Goal: Task Accomplishment & Management: Complete application form

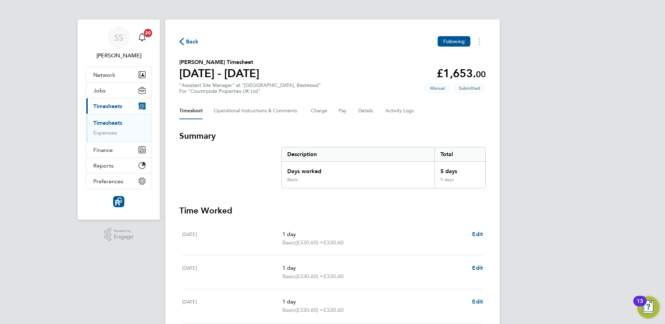
click at [357, 55] on div "Back Following Luke Amatt's Timesheet 18 - 24 Aug 2025 £1,653. 00 "Assistant Si…" at bounding box center [332, 229] width 334 height 421
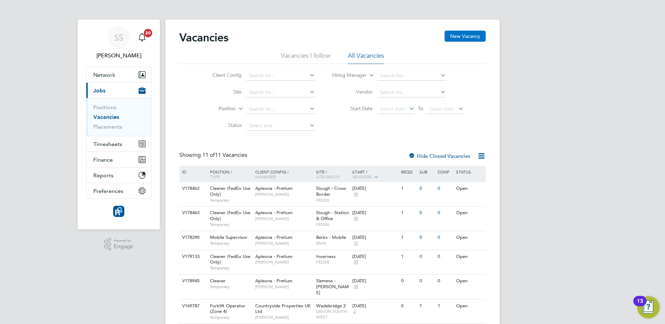
click at [472, 35] on button "New Vacancy" at bounding box center [464, 36] width 41 height 11
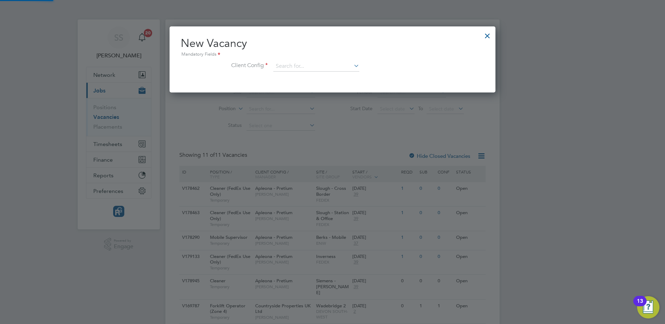
scroll to position [66, 326]
click at [486, 33] on div at bounding box center [487, 34] width 13 height 13
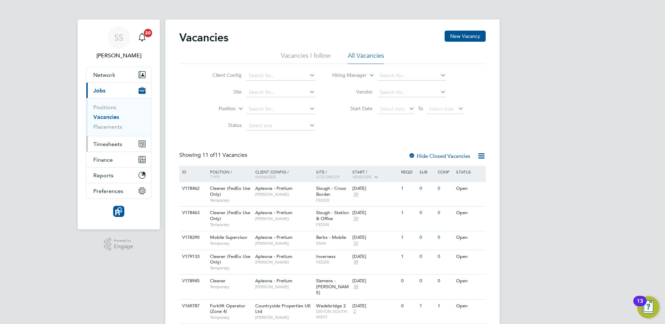
click at [115, 145] on span "Timesheets" at bounding box center [107, 144] width 29 height 7
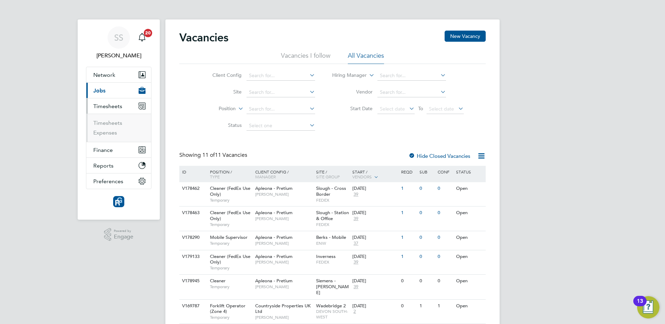
click at [108, 127] on li "Timesheets" at bounding box center [119, 125] width 52 height 10
click at [109, 123] on link "Timesheets" at bounding box center [107, 123] width 29 height 7
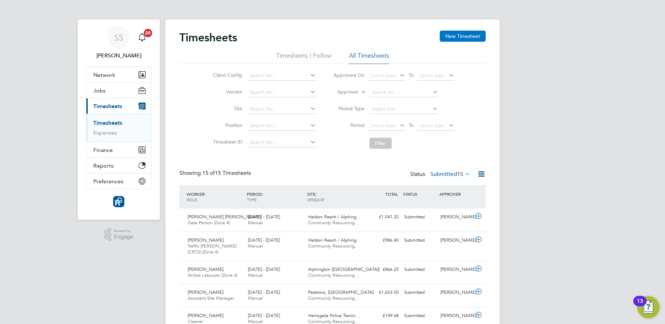
click at [471, 33] on button "New Timesheet" at bounding box center [463, 36] width 46 height 11
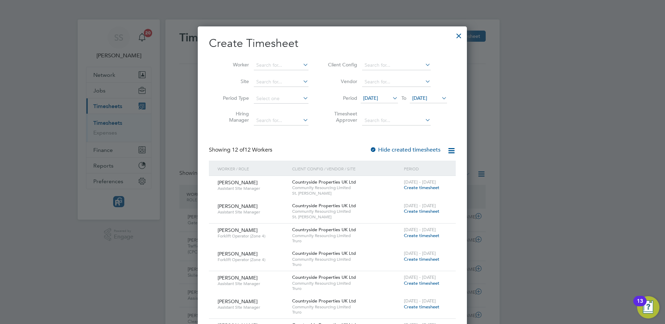
click at [378, 98] on span "[DATE]" at bounding box center [370, 98] width 15 height 6
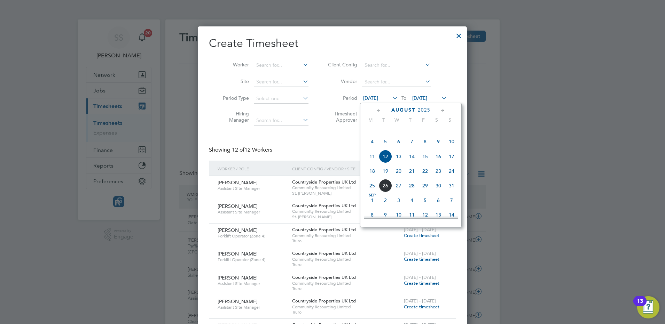
click at [373, 178] on span "18" at bounding box center [371, 171] width 13 height 13
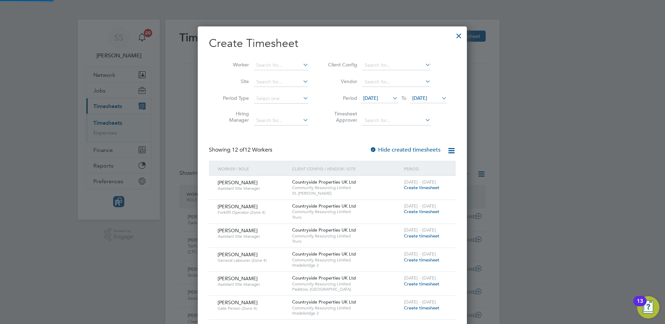
click at [425, 98] on span "[DATE]" at bounding box center [419, 98] width 15 height 6
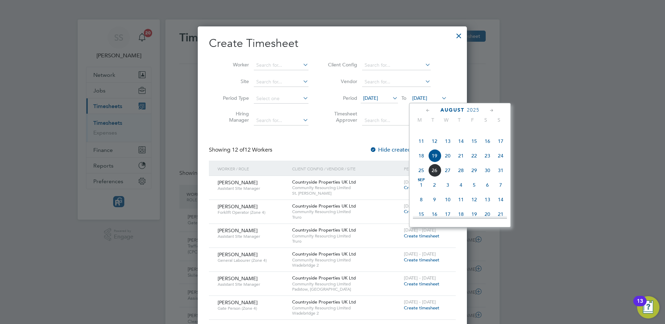
click at [500, 162] on span "24" at bounding box center [500, 155] width 13 height 13
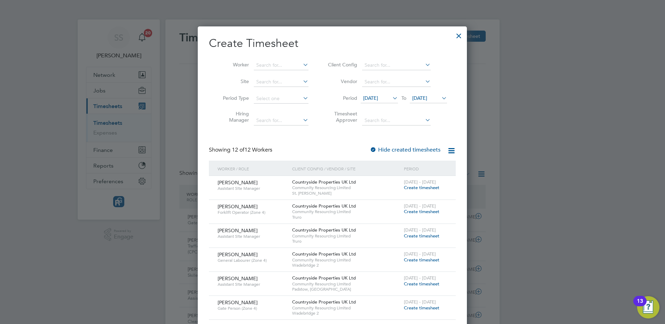
click at [423, 186] on span "Create timesheet" at bounding box center [422, 188] width 36 height 6
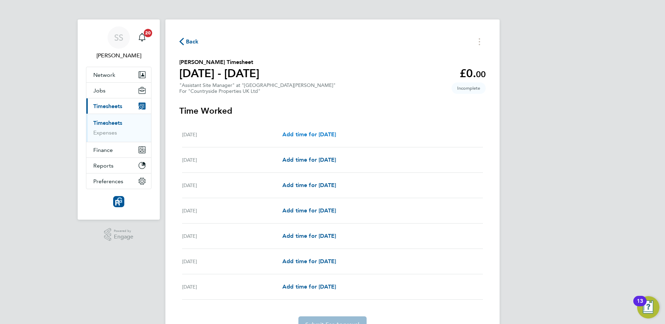
click at [333, 136] on span "Add time for [DATE]" at bounding box center [309, 134] width 54 height 7
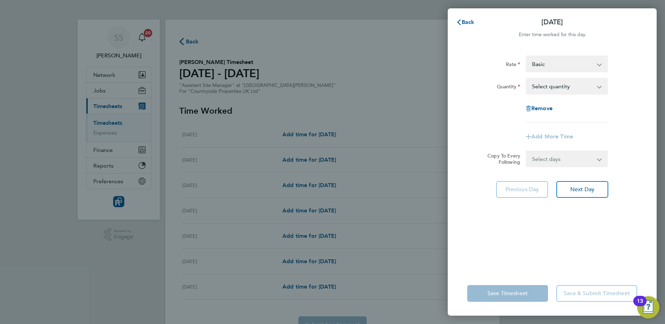
click at [575, 93] on select "Select quantity 0.5 1" at bounding box center [562, 86] width 72 height 15
click at [559, 65] on select "Basic rate - 32.90" at bounding box center [562, 63] width 72 height 15
click at [371, 160] on div "Back [DATE] Enter time worked for this day. Rate Basic rate - 32.90 Quantity Se…" at bounding box center [332, 162] width 665 height 324
drag, startPoint x: 461, startPoint y: 20, endPoint x: 450, endPoint y: 23, distance: 11.7
click at [460, 19] on span "Back" at bounding box center [465, 22] width 18 height 6
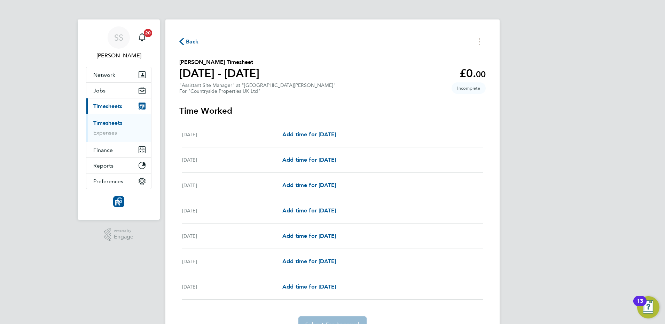
click at [187, 40] on span "Back" at bounding box center [192, 42] width 13 height 8
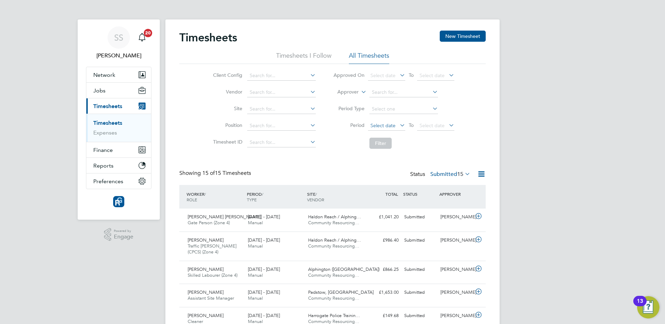
click at [385, 126] on span "Select date" at bounding box center [382, 126] width 25 height 6
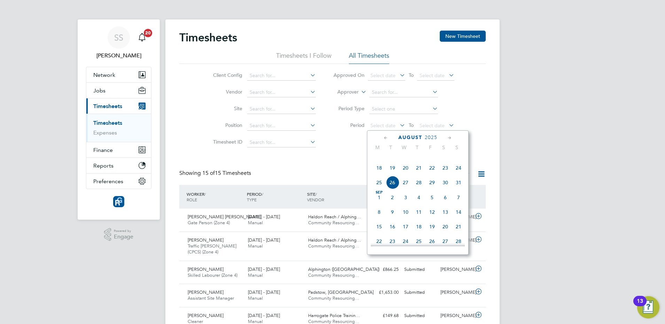
click at [380, 175] on span "18" at bounding box center [378, 167] width 13 height 13
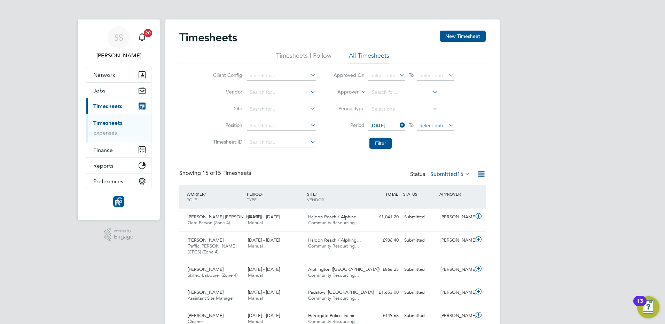
click at [443, 124] on span "Select date" at bounding box center [431, 126] width 25 height 6
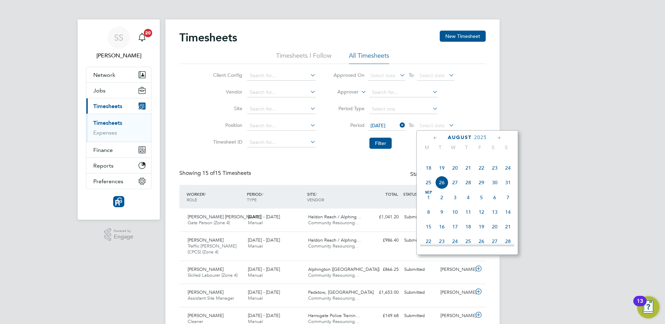
click at [503, 175] on span "24" at bounding box center [507, 167] width 13 height 13
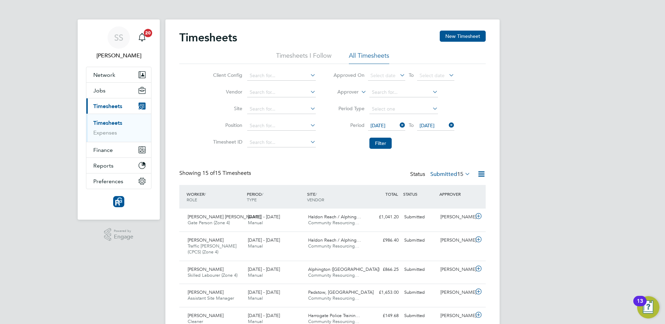
click at [452, 172] on label "Submitted 15" at bounding box center [450, 174] width 40 height 7
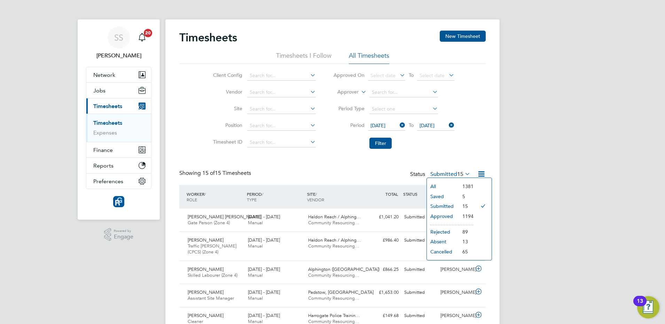
click at [436, 184] on li "All" at bounding box center [443, 187] width 32 height 10
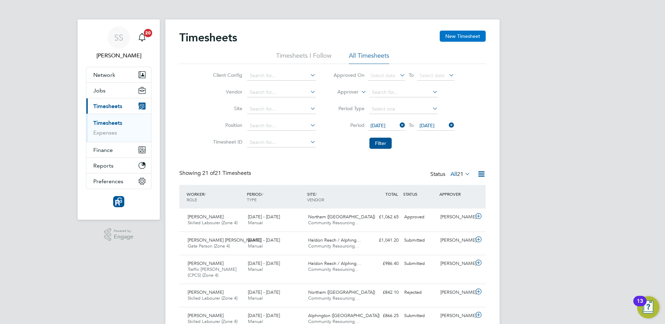
click at [465, 39] on button "New Timesheet" at bounding box center [463, 36] width 46 height 11
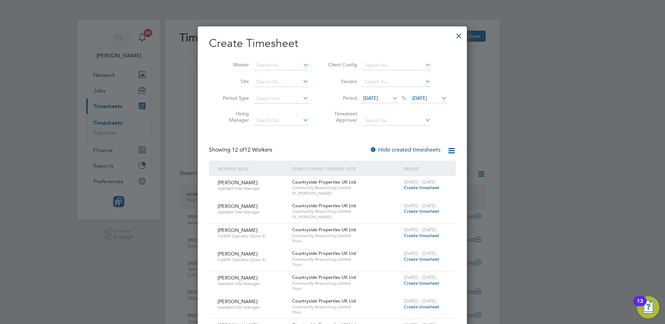
click at [386, 94] on span "[DATE]" at bounding box center [379, 98] width 37 height 9
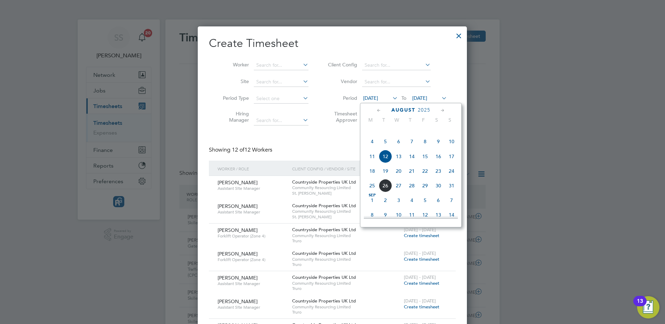
drag, startPoint x: 372, startPoint y: 180, endPoint x: 385, endPoint y: 163, distance: 21.9
click at [372, 178] on span "18" at bounding box center [371, 171] width 13 height 13
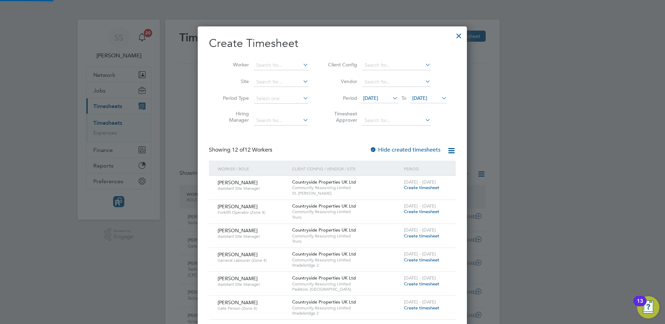
click at [427, 96] on span "[DATE]" at bounding box center [419, 98] width 15 height 6
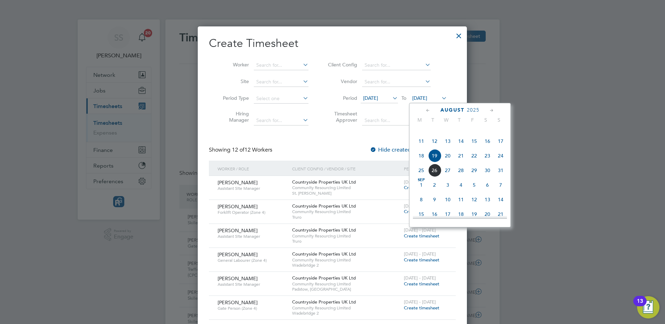
click at [499, 163] on span "24" at bounding box center [500, 155] width 13 height 13
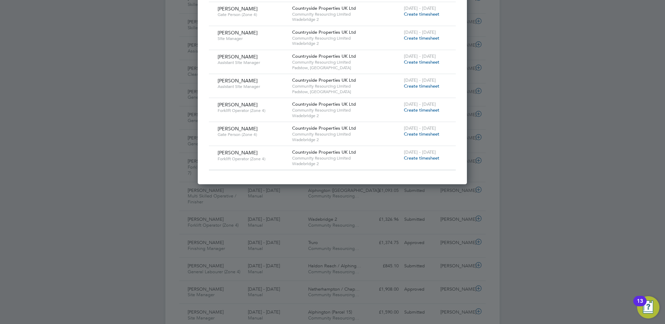
click at [406, 63] on span "Create timesheet" at bounding box center [422, 62] width 36 height 6
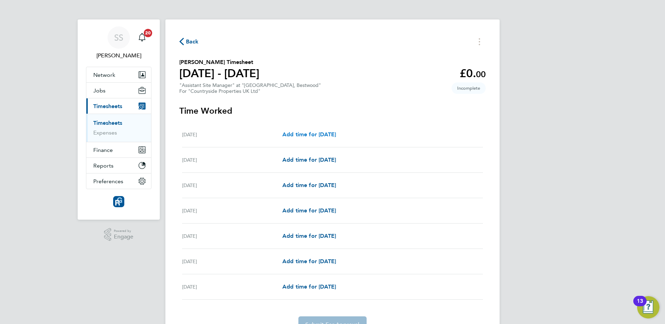
click at [303, 133] on span "Add time for [DATE]" at bounding box center [309, 134] width 54 height 7
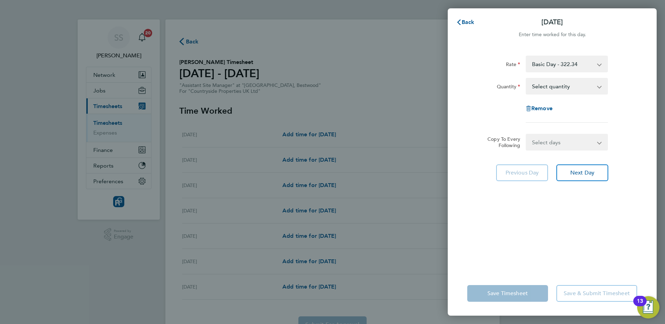
click at [574, 84] on select "Select quantity 0.5 1" at bounding box center [562, 86] width 72 height 15
select select "1"
click at [526, 79] on select "Select quantity 0.5 1" at bounding box center [562, 86] width 72 height 15
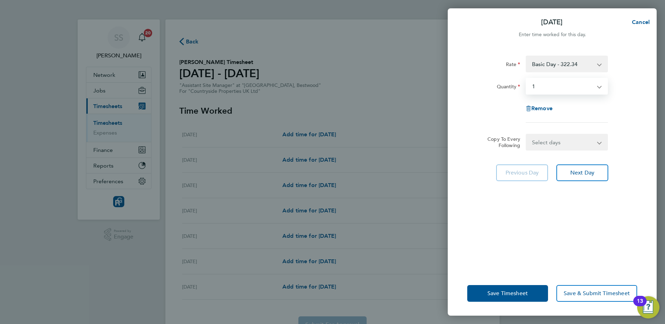
click at [567, 145] on select "Select days Day Weekday (Mon-Fri) Weekend (Sat-Sun) [DATE] [DATE] [DATE] [DATE]…" at bounding box center [562, 142] width 73 height 15
select select "WEEKDAY"
click at [526, 135] on select "Select days Day Weekday (Mon-Fri) Weekend (Sat-Sun) [DATE] [DATE] [DATE] [DATE]…" at bounding box center [562, 142] width 73 height 15
select select "[DATE]"
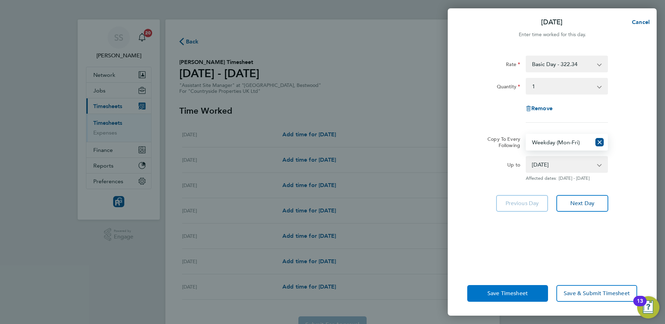
click at [503, 291] on span "Save Timesheet" at bounding box center [507, 293] width 40 height 7
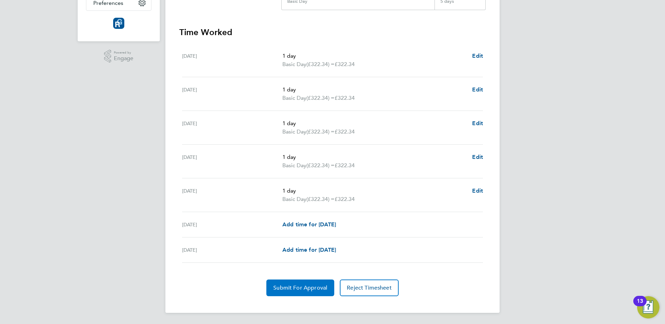
click at [317, 291] on button "Submit For Approval" at bounding box center [300, 288] width 68 height 17
